Goal: Task Accomplishment & Management: Use online tool/utility

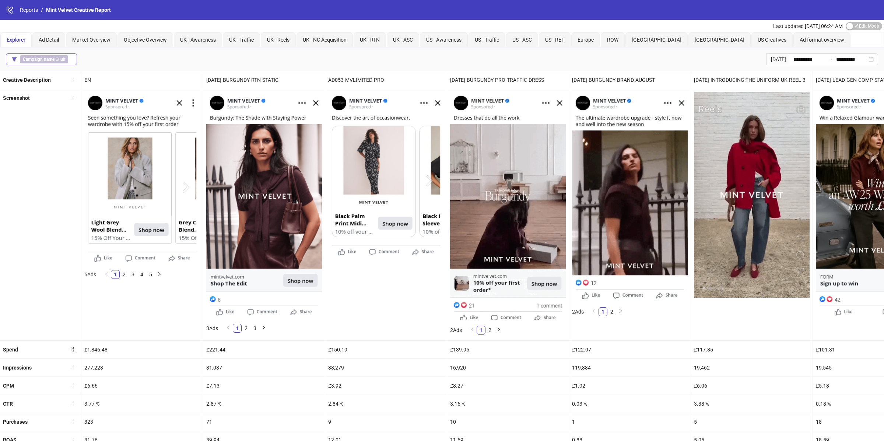
click at [66, 62] on span "Campaign name ∋ [GEOGRAPHIC_DATA]" at bounding box center [44, 59] width 48 height 8
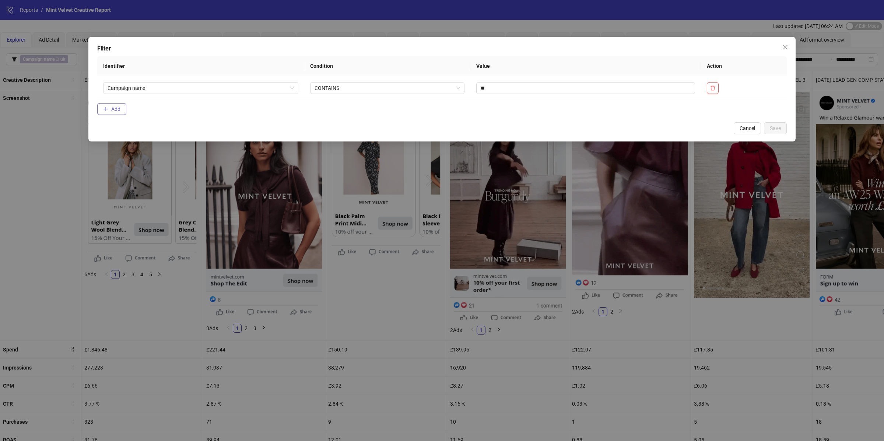
click at [115, 108] on span "Add" at bounding box center [115, 109] width 9 height 6
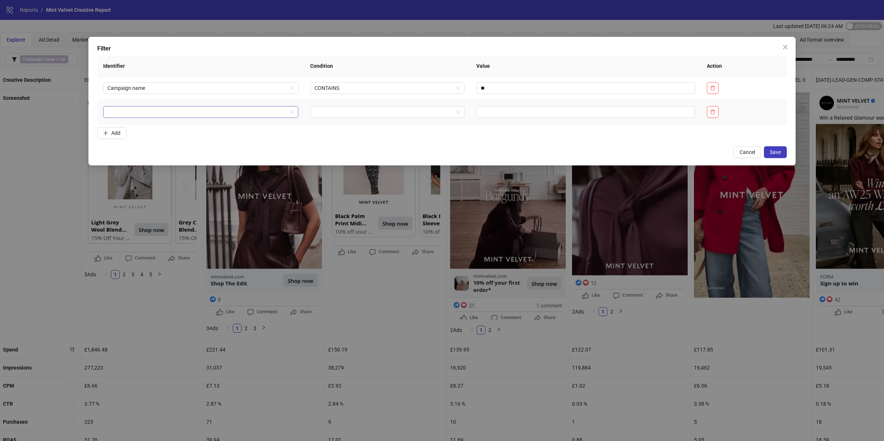
click at [158, 116] on input "search" at bounding box center [197, 111] width 180 height 11
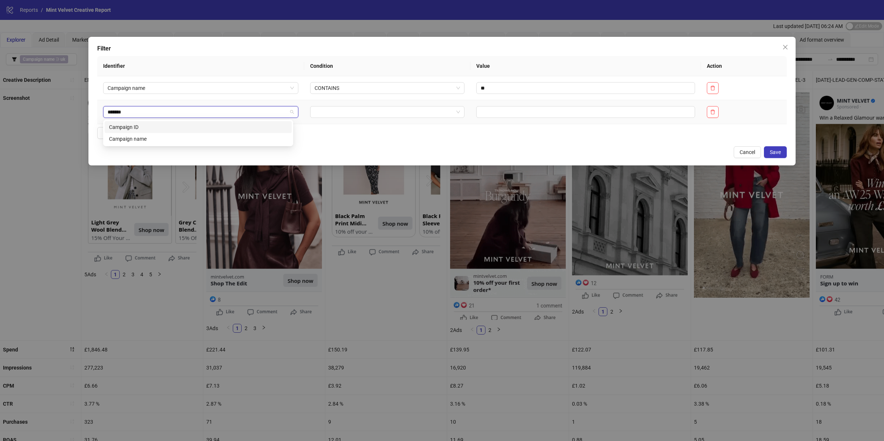
type input "********"
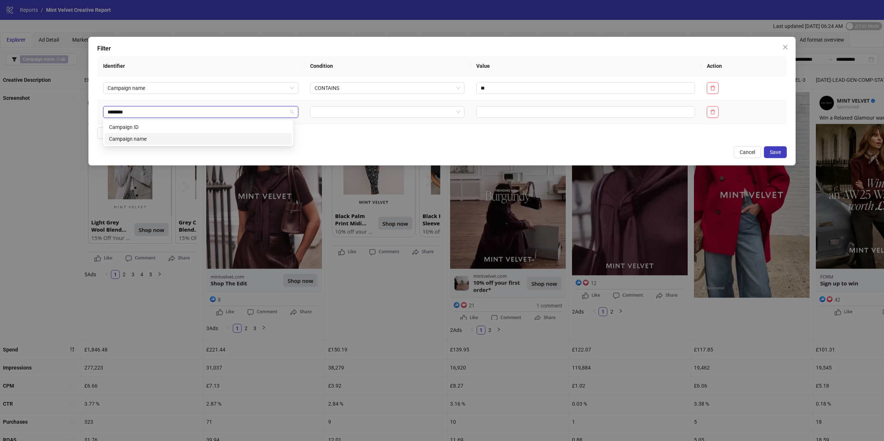
click at [165, 138] on div "Campaign name" at bounding box center [198, 139] width 178 height 8
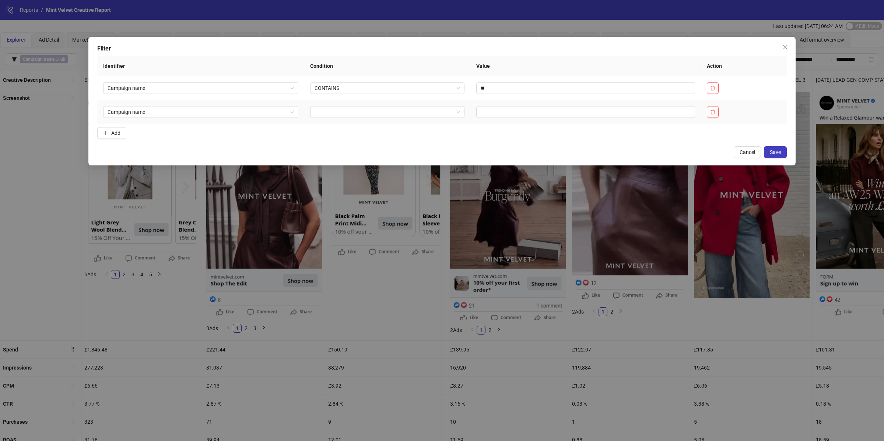
click at [362, 106] on td at bounding box center [387, 112] width 166 height 24
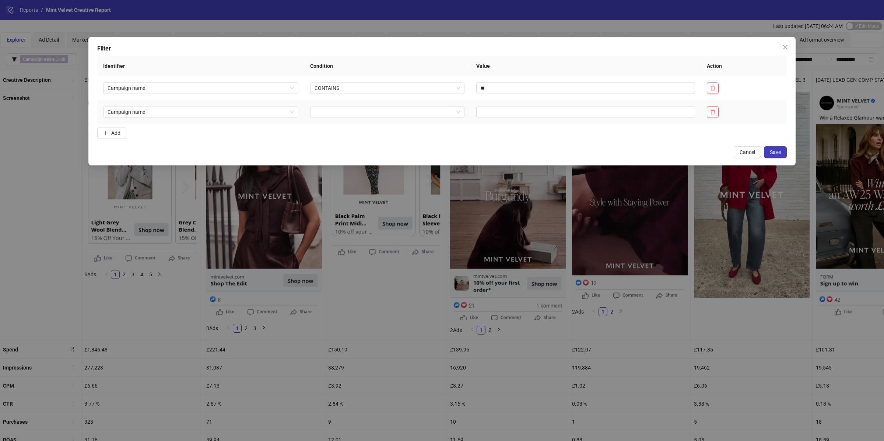
click at [349, 121] on td at bounding box center [387, 112] width 166 height 24
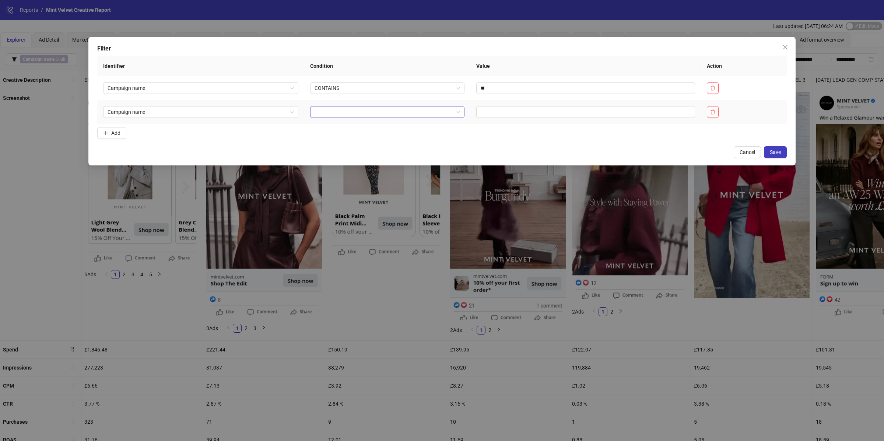
click at [349, 112] on input "search" at bounding box center [383, 111] width 138 height 11
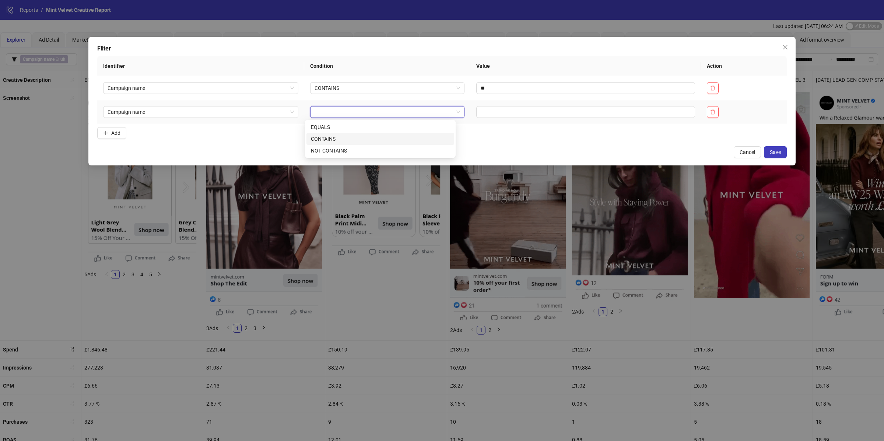
click at [338, 137] on div "CONTAINS" at bounding box center [380, 139] width 139 height 8
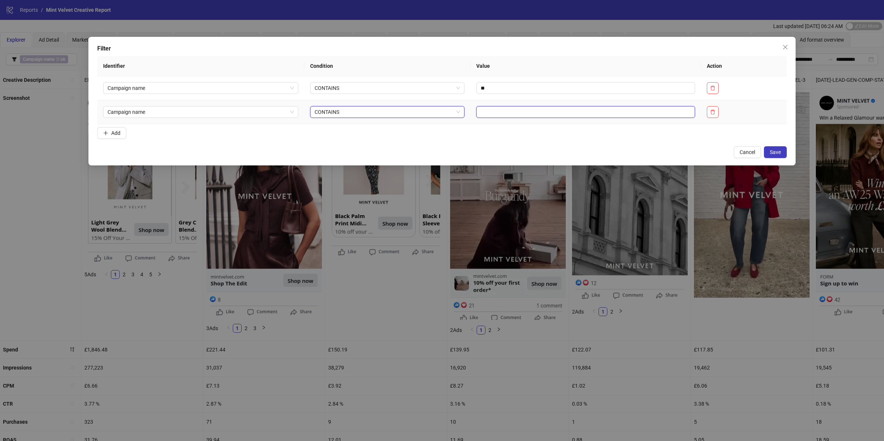
click at [482, 113] on input "text" at bounding box center [585, 112] width 219 height 12
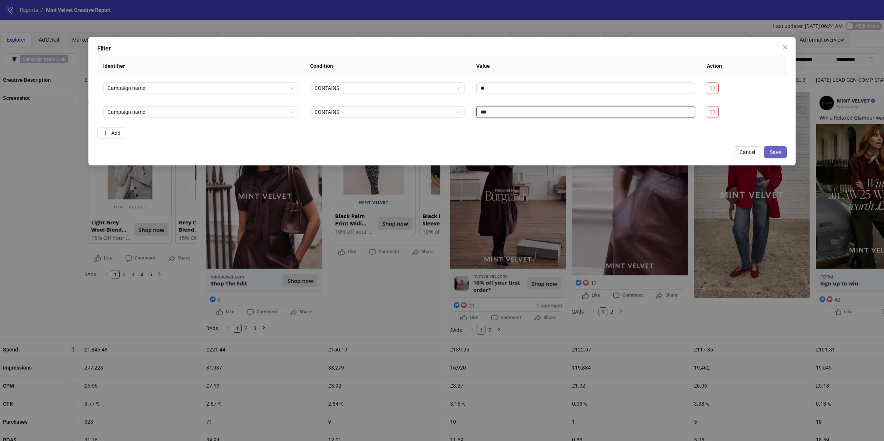
type input "***"
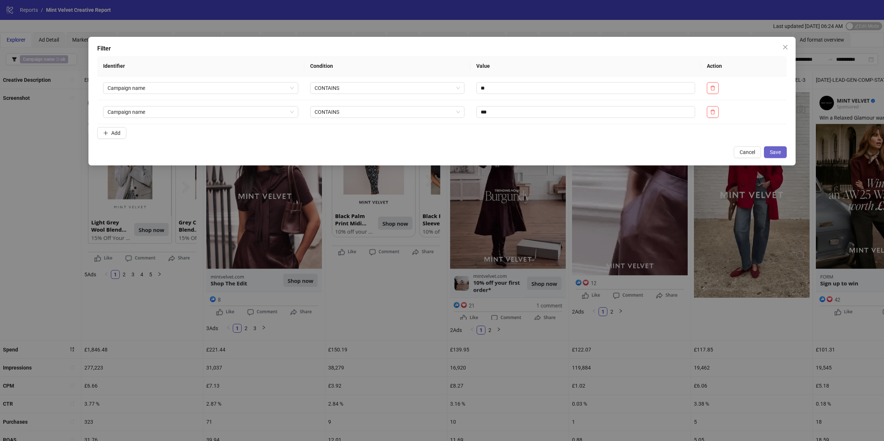
click at [776, 149] on span "Save" at bounding box center [774, 152] width 11 height 6
